Goal: Task Accomplishment & Management: Use online tool/utility

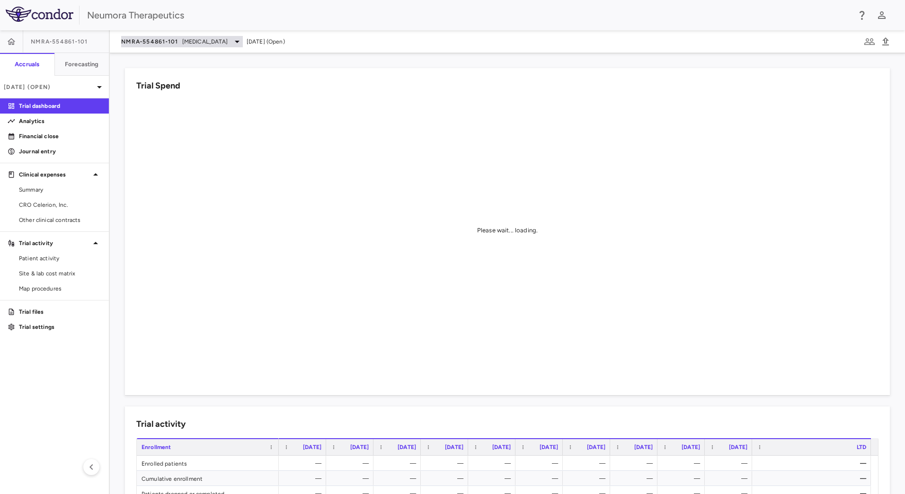
click at [193, 41] on span "[MEDICAL_DATA]" at bounding box center [204, 41] width 45 height 9
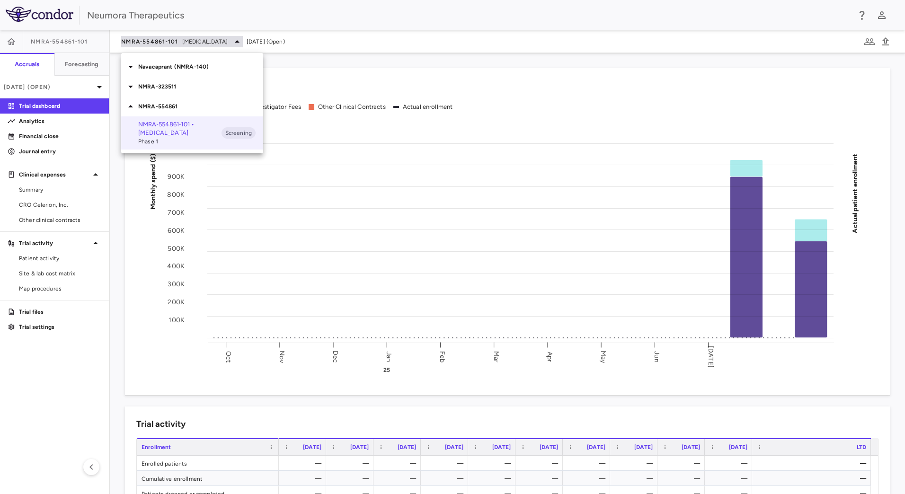
click at [193, 41] on div at bounding box center [452, 247] width 905 height 494
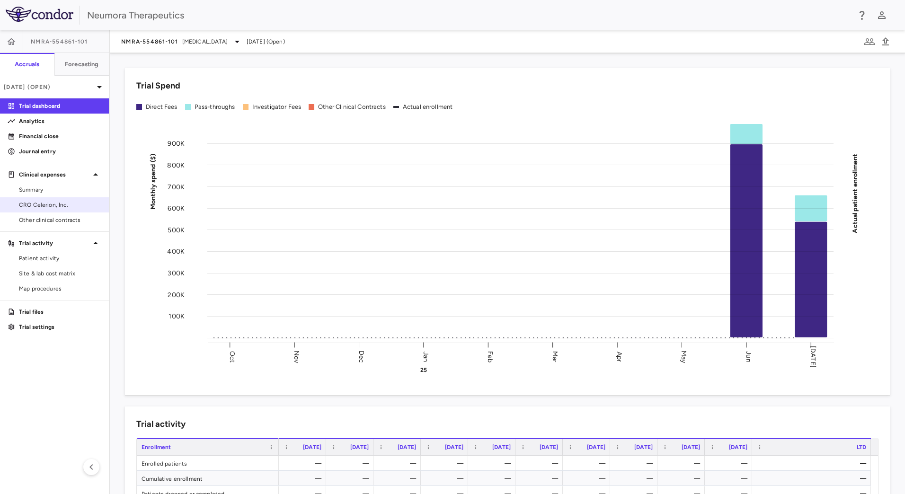
click at [50, 205] on span "CRO Celerion, Inc." at bounding box center [60, 205] width 82 height 9
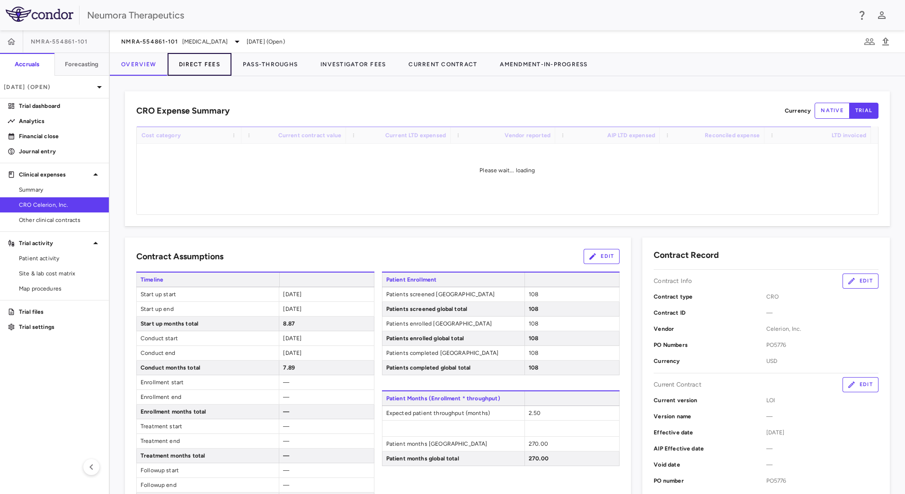
click at [209, 64] on button "Direct Fees" at bounding box center [200, 64] width 64 height 23
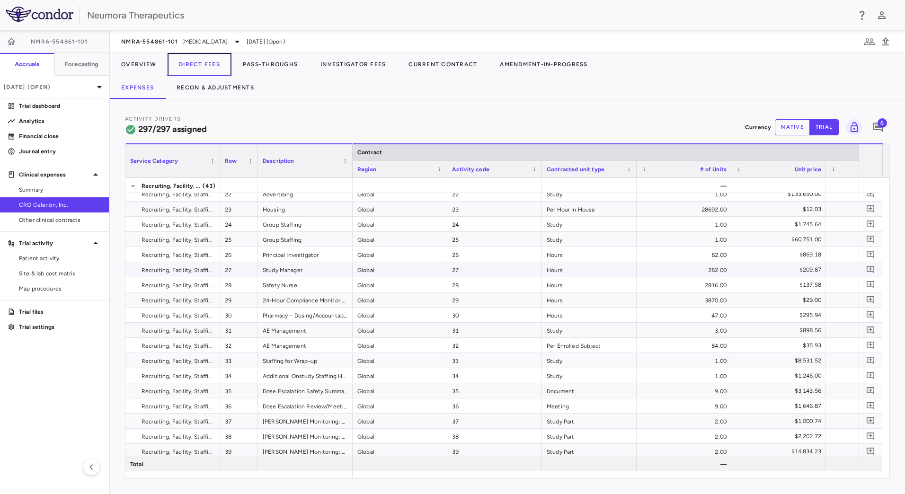
scroll to position [379, 0]
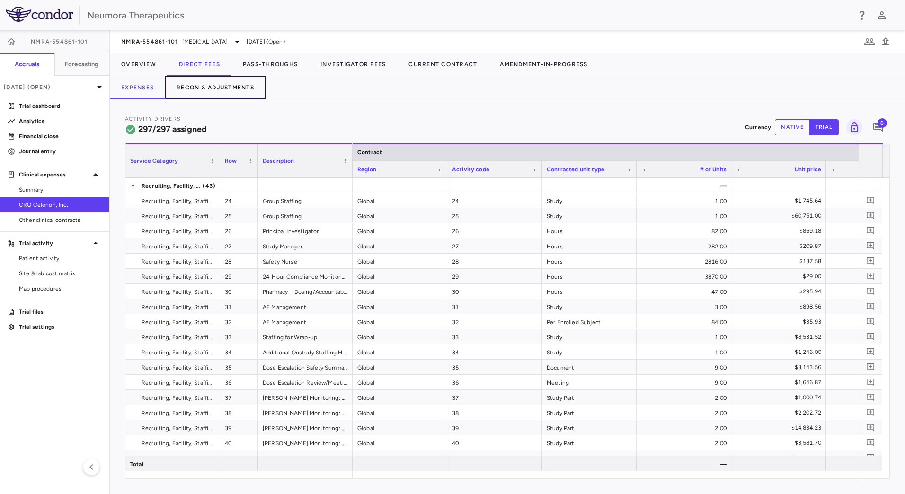
click at [219, 81] on button "Recon & Adjustments" at bounding box center [215, 87] width 100 height 23
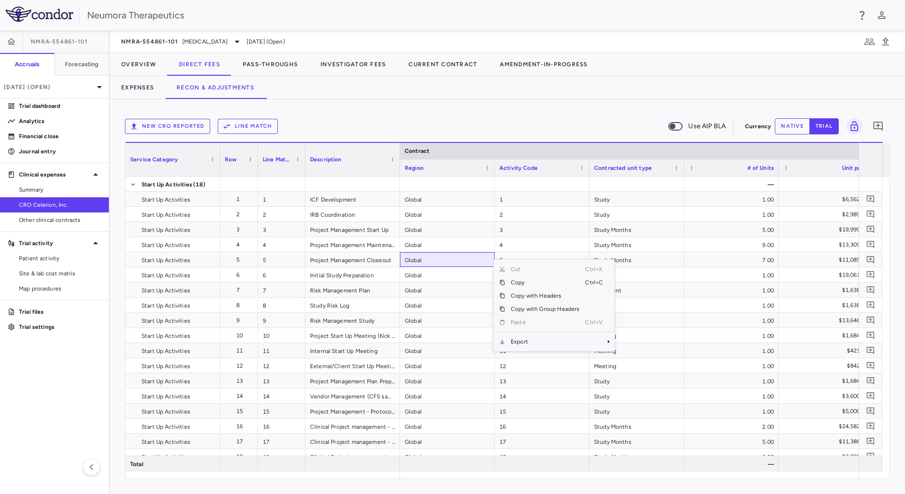
click at [537, 342] on span "Export" at bounding box center [545, 341] width 80 height 13
click at [659, 345] on span "CSV Export" at bounding box center [646, 344] width 44 height 13
